Goal: Navigation & Orientation: Go to known website

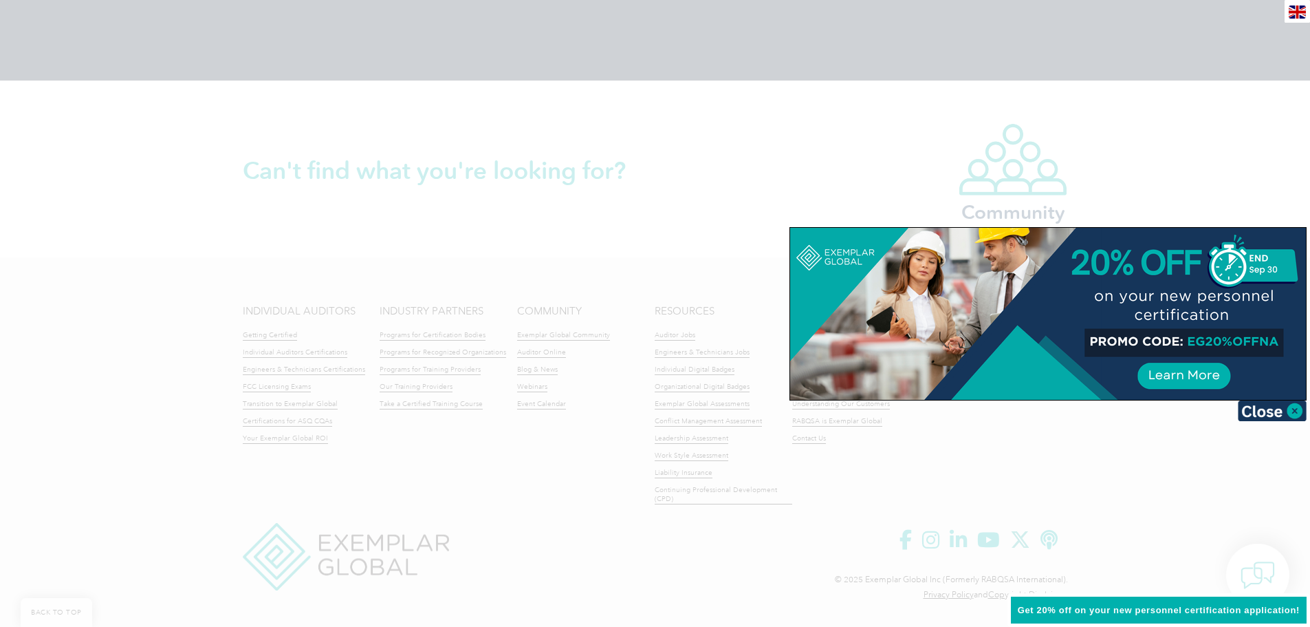
scroll to position [3142, 0]
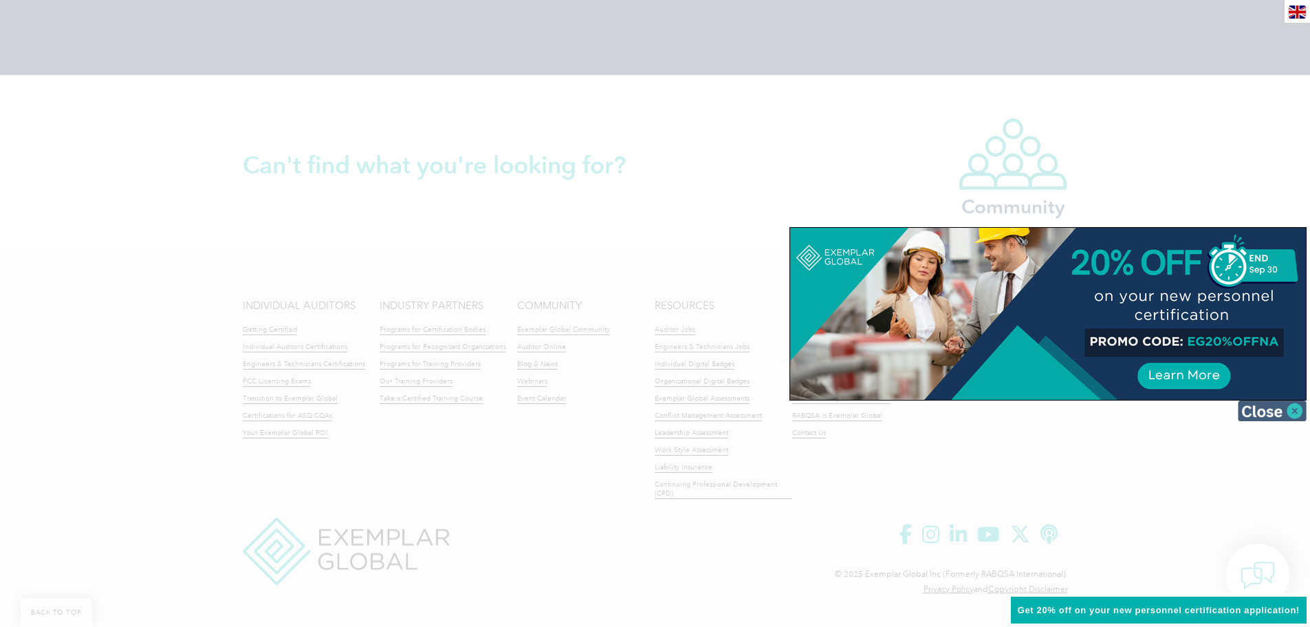
click at [1290, 408] on img at bounding box center [1272, 410] width 69 height 21
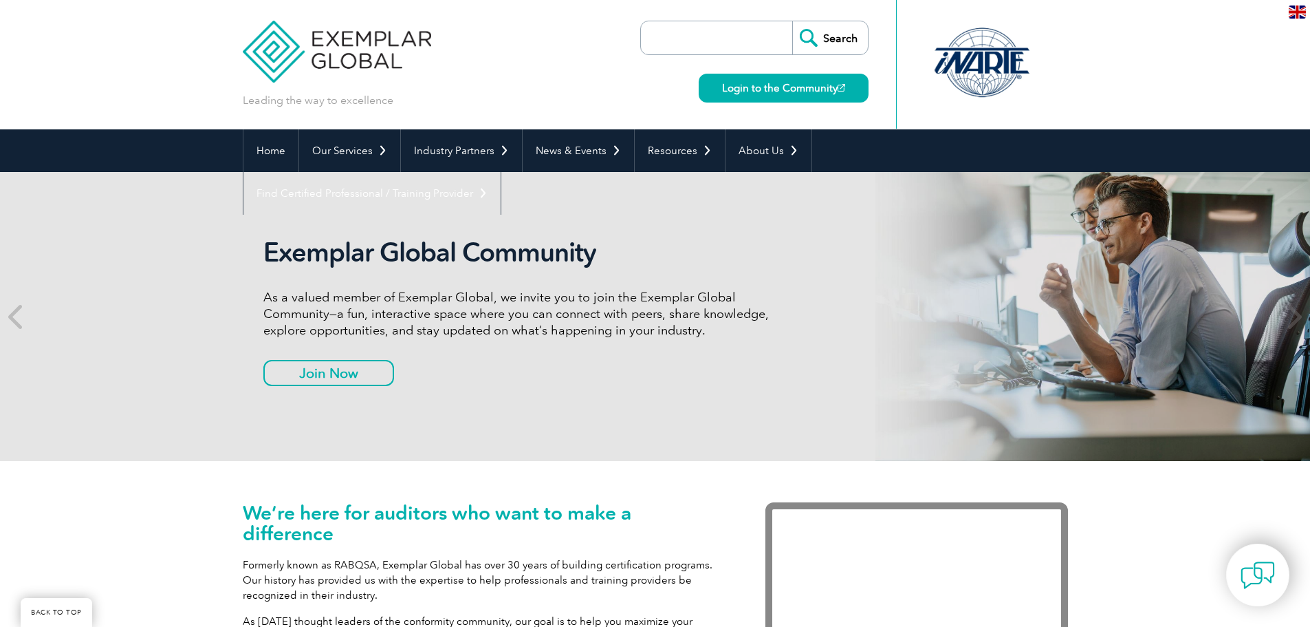
scroll to position [2950, 0]
